Goal: Information Seeking & Learning: Learn about a topic

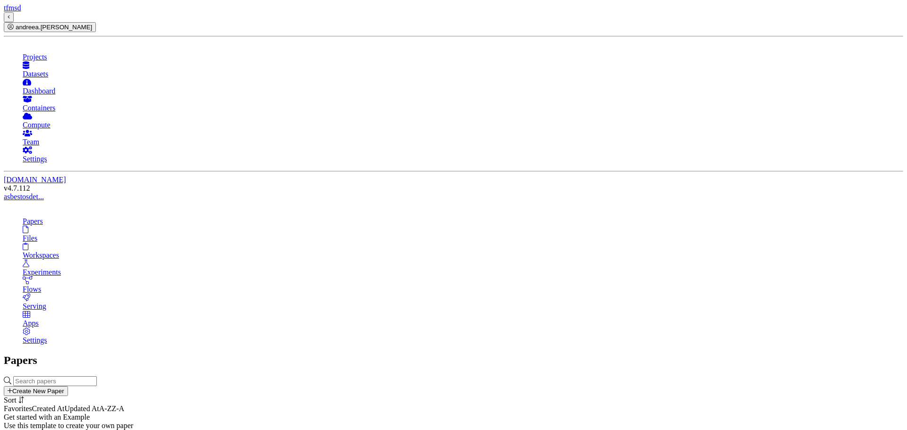
click at [252, 413] on div "Get started with an Example Use this template to create your own paper EXAMPLE …" at bounding box center [454, 430] width 900 height 34
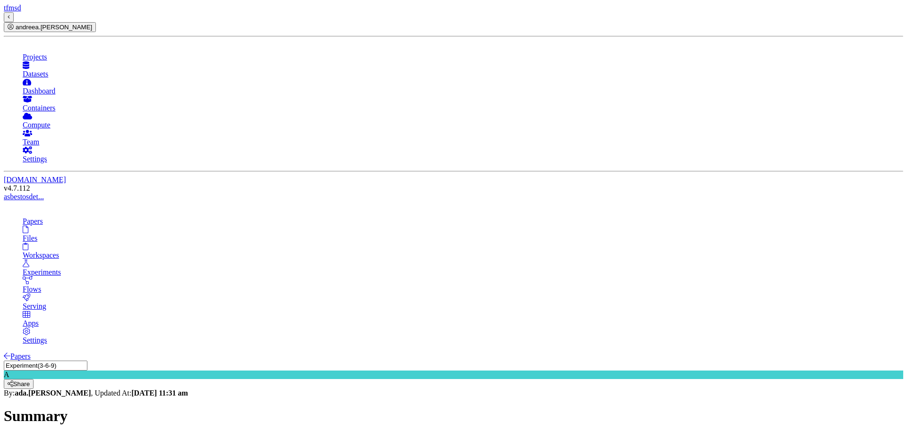
scroll to position [2120, 0]
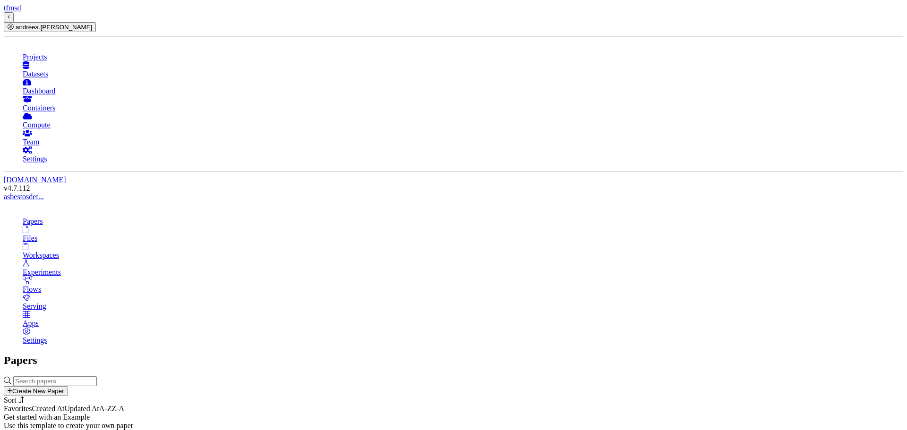
click at [129, 260] on link "Experiments" at bounding box center [463, 268] width 881 height 17
